Goal: Task Accomplishment & Management: Manage account settings

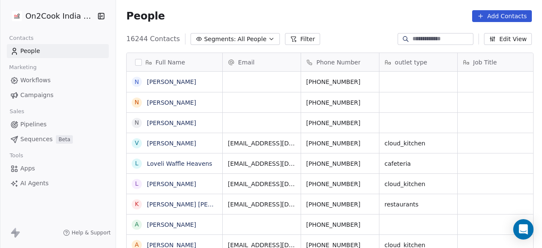
scroll to position [7, 7]
click at [256, 37] on button "Segments: All People" at bounding box center [234, 39] width 89 height 12
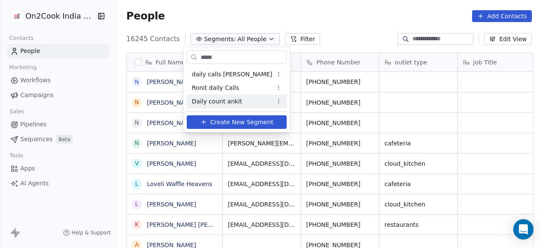
type input "*****"
click at [228, 105] on span "Daily count ankit" at bounding box center [217, 101] width 50 height 9
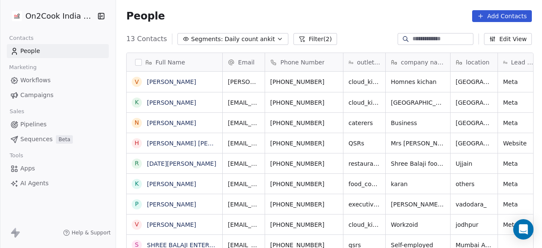
scroll to position [211, 421]
click at [304, 38] on button "Filter (2)" at bounding box center [315, 39] width 44 height 12
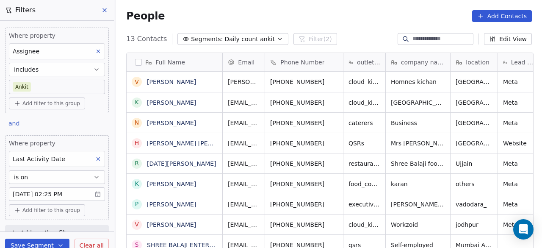
click at [78, 196] on body "On2Cook India Pvt. Ltd. Contacts People Marketing Workflows Campaigns Sales Pip…" at bounding box center [271, 124] width 542 height 248
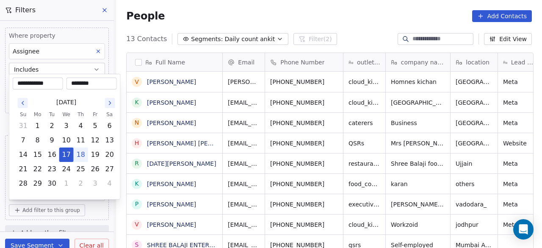
click at [80, 157] on button "18" at bounding box center [81, 155] width 14 height 14
type input "**********"
click at [96, 215] on html "On2Cook India Pvt. Ltd. Contacts People Marketing Workflows Campaigns Sales Pip…" at bounding box center [271, 124] width 542 height 248
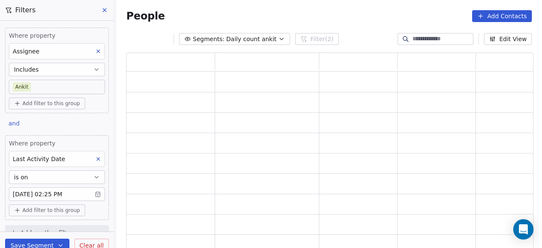
scroll to position [191, 400]
click at [59, 244] on icon "button" at bounding box center [60, 245] width 7 height 7
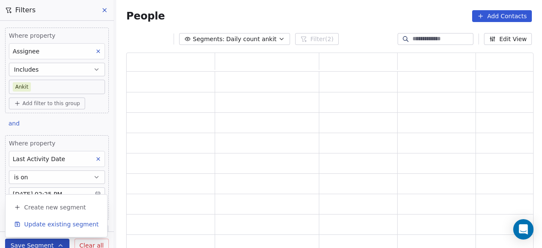
click at [64, 226] on span "Update existing segment" at bounding box center [61, 224] width 74 height 8
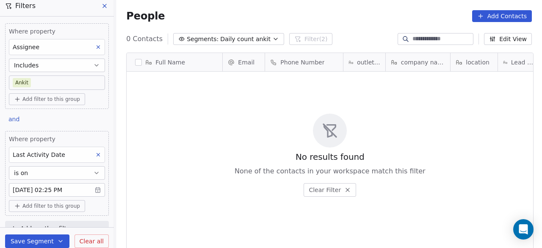
scroll to position [211, 421]
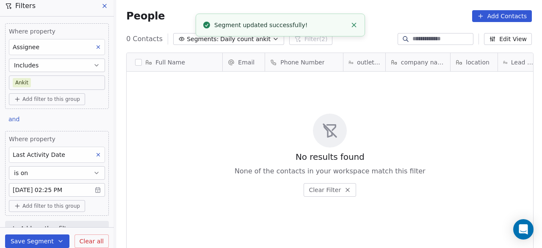
click at [242, 121] on div "No results found None of the contacts in your workspace match this filter Clear…" at bounding box center [330, 154] width 406 height 163
